Goal: Navigation & Orientation: Find specific page/section

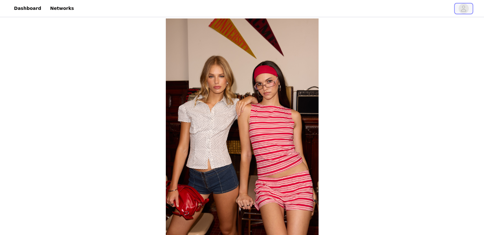
click at [463, 5] on icon "avatar" at bounding box center [463, 8] width 6 height 10
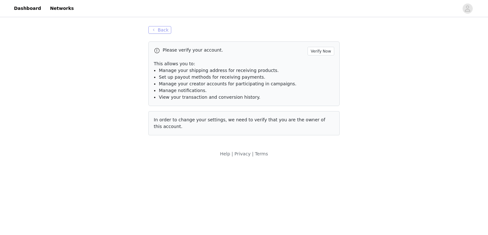
click at [162, 31] on button "Back" at bounding box center [159, 30] width 23 height 8
click at [23, 8] on link "Dashboard" at bounding box center [27, 8] width 35 height 14
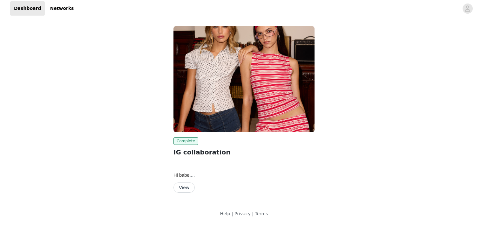
click at [186, 187] on button "View" at bounding box center [184, 187] width 21 height 10
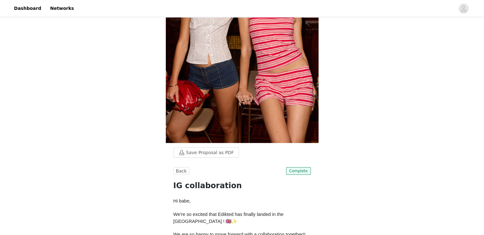
scroll to position [76, 0]
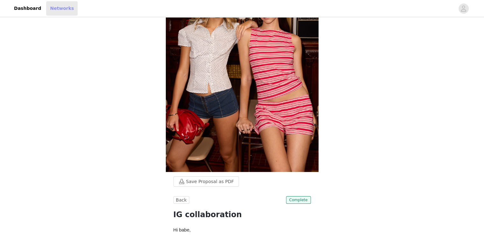
click at [50, 10] on link "Networks" at bounding box center [61, 8] width 31 height 14
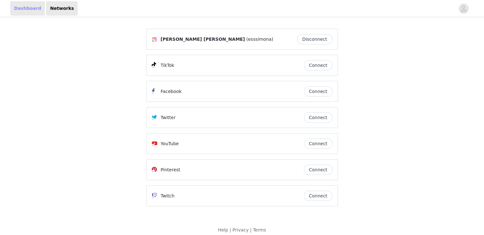
click at [20, 5] on link "Dashboard" at bounding box center [27, 8] width 35 height 14
